Goal: Contribute content

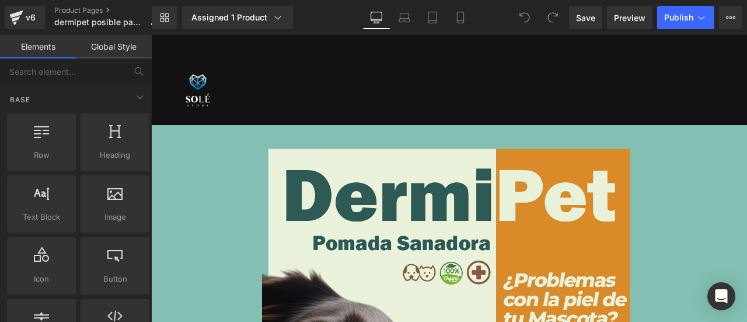
click at [292, 88] on span "Catálogo" at bounding box center [297, 90] width 40 height 11
click at [466, 19] on icon at bounding box center [461, 18] width 12 height 12
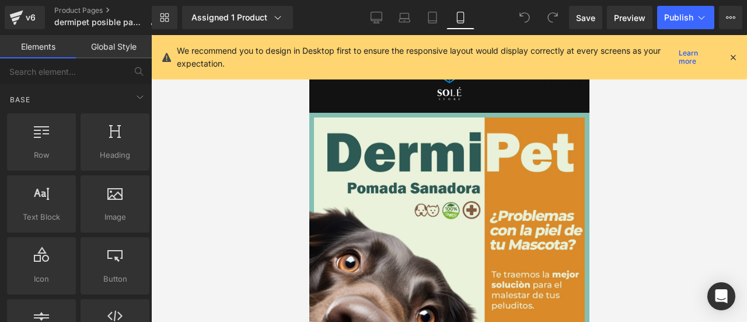
click at [427, 96] on link at bounding box center [449, 84] width 44 height 44
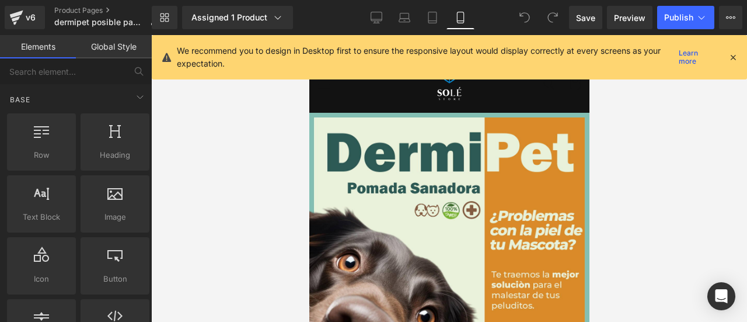
click at [371, 111] on header "Inicio Catálogo Contacto Iniciar sesión Inicio Catálogo Contacto Búsqueda" at bounding box center [449, 84] width 280 height 55
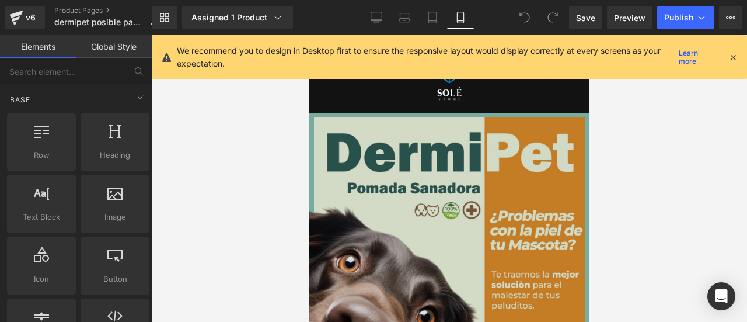
click at [309, 35] on div at bounding box center [309, 35] width 0 height 0
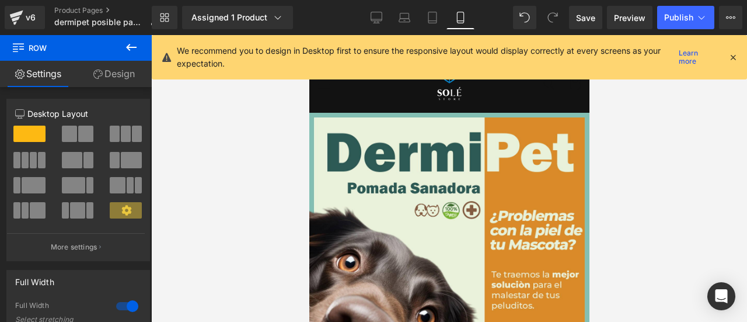
click at [732, 55] on icon at bounding box center [733, 57] width 11 height 11
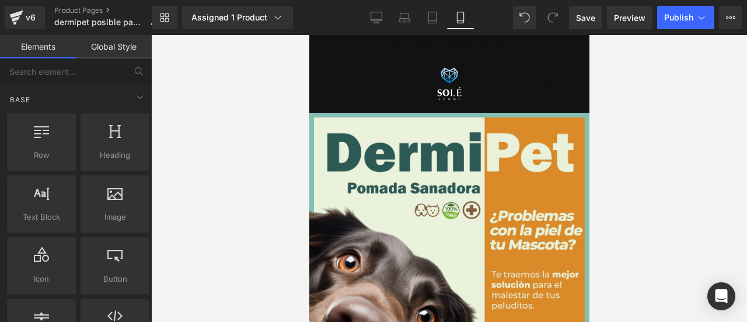
drag, startPoint x: 533, startPoint y: 77, endPoint x: 425, endPoint y: 76, distance: 108.0
click at [425, 76] on header "Inicio Catálogo Contacto Iniciar sesión Inicio Catálogo Contacto Búsqueda" at bounding box center [449, 84] width 280 height 55
click at [378, 74] on header "Inicio Catálogo Contacto Iniciar sesión Inicio Catálogo Contacto Búsqueda" at bounding box center [449, 84] width 280 height 55
click at [503, 77] on header "Inicio Catálogo Contacto Iniciar sesión Inicio Catálogo Contacto Búsqueda" at bounding box center [449, 84] width 280 height 55
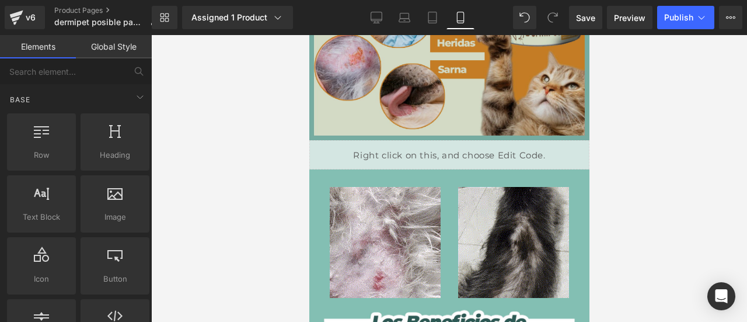
scroll to position [465, 0]
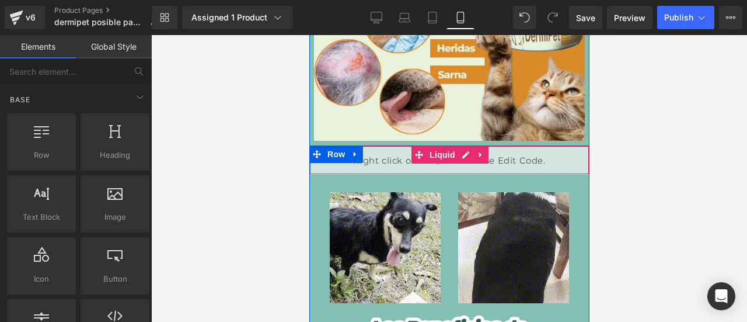
click at [374, 160] on div "Liquid" at bounding box center [449, 159] width 280 height 29
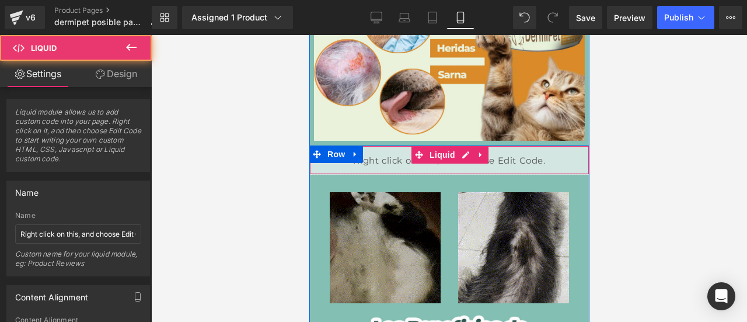
click at [552, 159] on div "Liquid" at bounding box center [449, 159] width 280 height 29
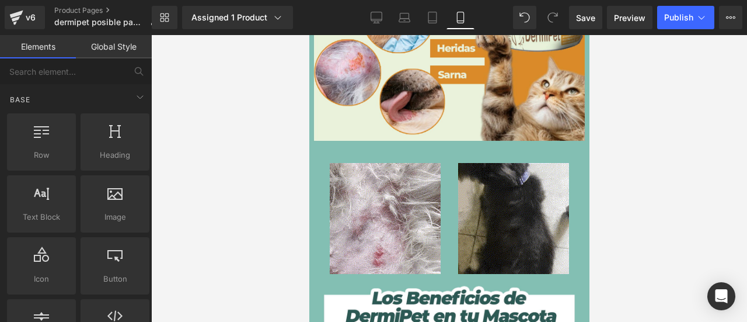
click at [672, 158] on div at bounding box center [449, 178] width 596 height 287
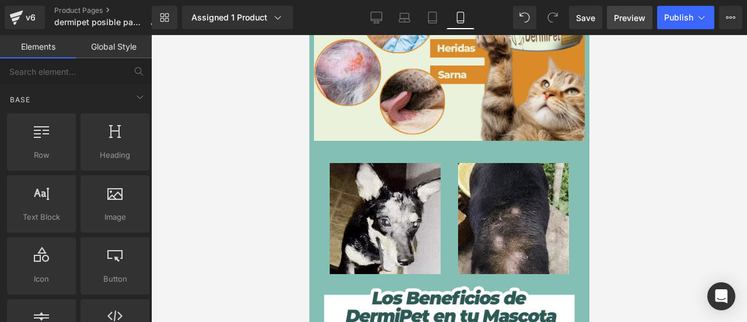
click at [629, 22] on span "Preview" at bounding box center [630, 18] width 32 height 12
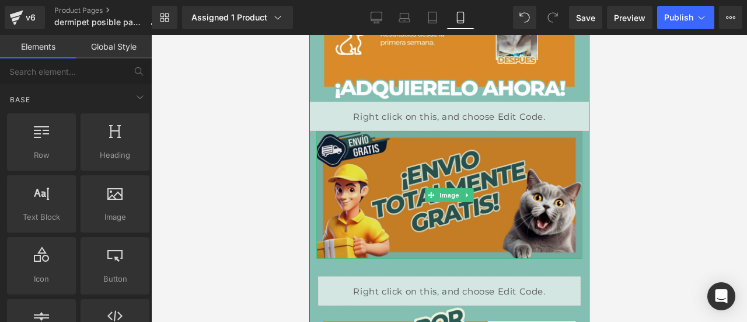
scroll to position [1268, 0]
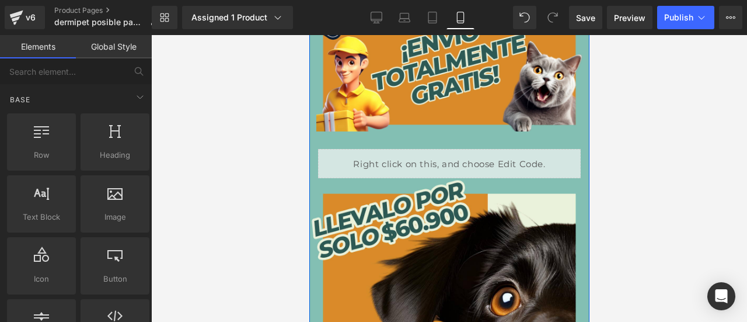
click at [355, 168] on div "Liquid" at bounding box center [448, 163] width 263 height 29
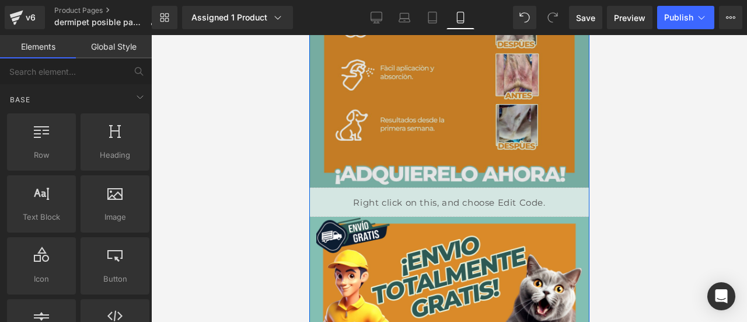
scroll to position [1056, 0]
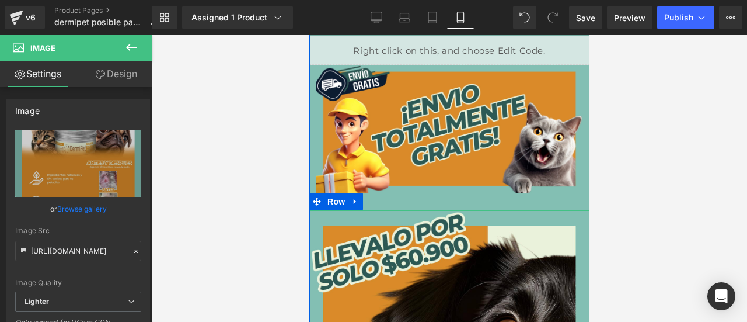
scroll to position [1203, 0]
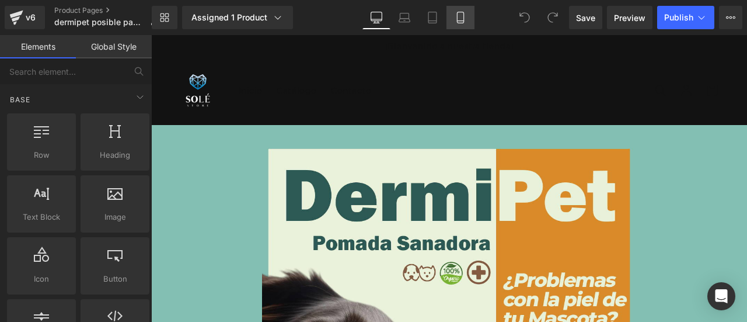
click at [457, 16] on icon at bounding box center [460, 17] width 6 height 11
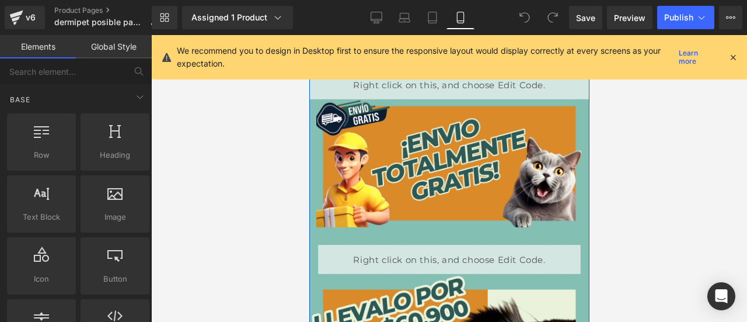
scroll to position [1202, 0]
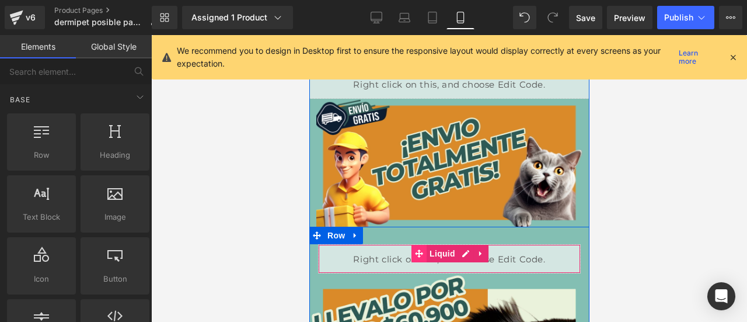
click at [414, 253] on icon at bounding box center [418, 253] width 8 height 8
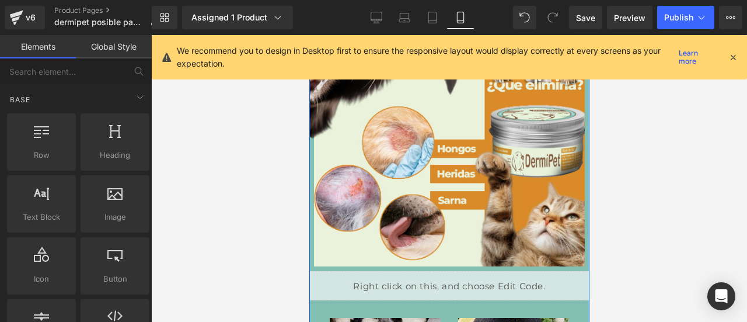
scroll to position [441, 0]
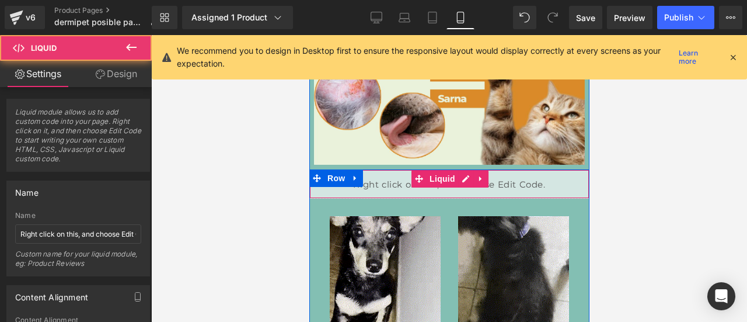
click at [392, 184] on div "Liquid" at bounding box center [449, 183] width 280 height 29
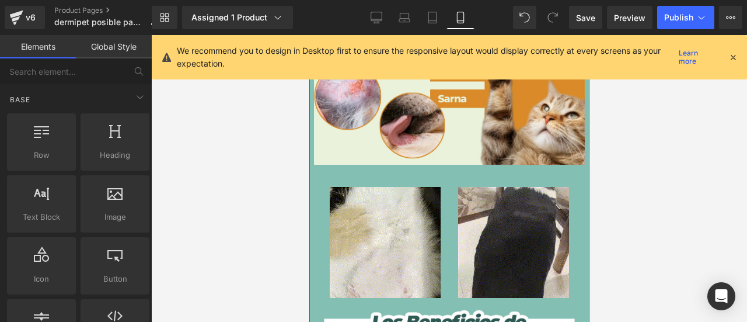
scroll to position [0, 0]
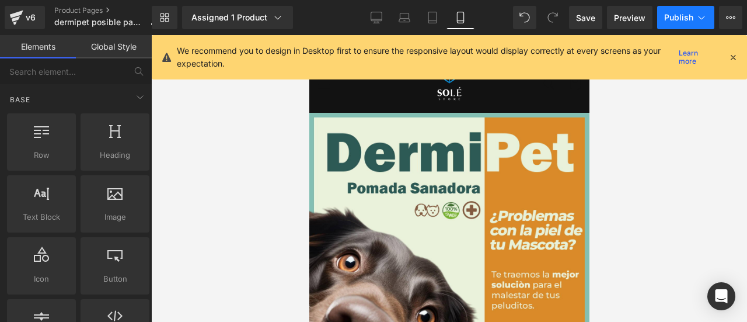
click at [680, 17] on span "Publish" at bounding box center [678, 17] width 29 height 9
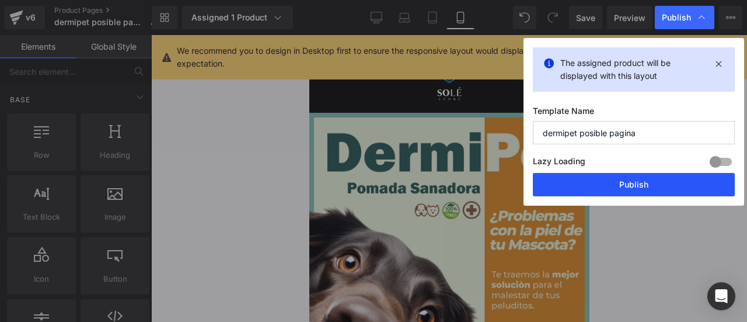
click at [616, 180] on button "Publish" at bounding box center [634, 184] width 202 height 23
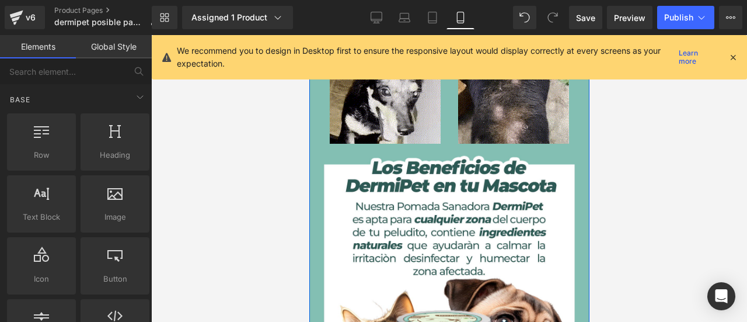
scroll to position [593, 0]
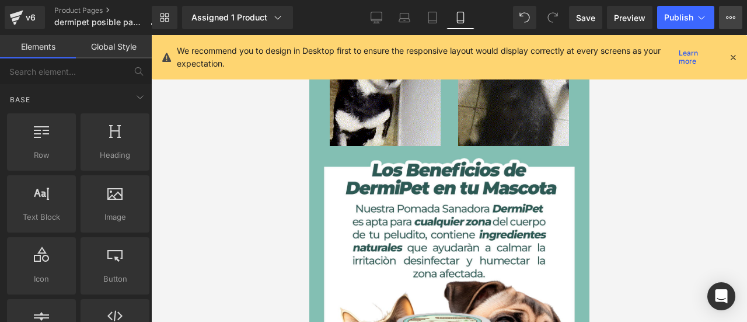
click at [720, 14] on button "View Live Page View with current Template Save Template to Library Schedule Pub…" at bounding box center [730, 17] width 23 height 23
